Goal: Navigation & Orientation: Find specific page/section

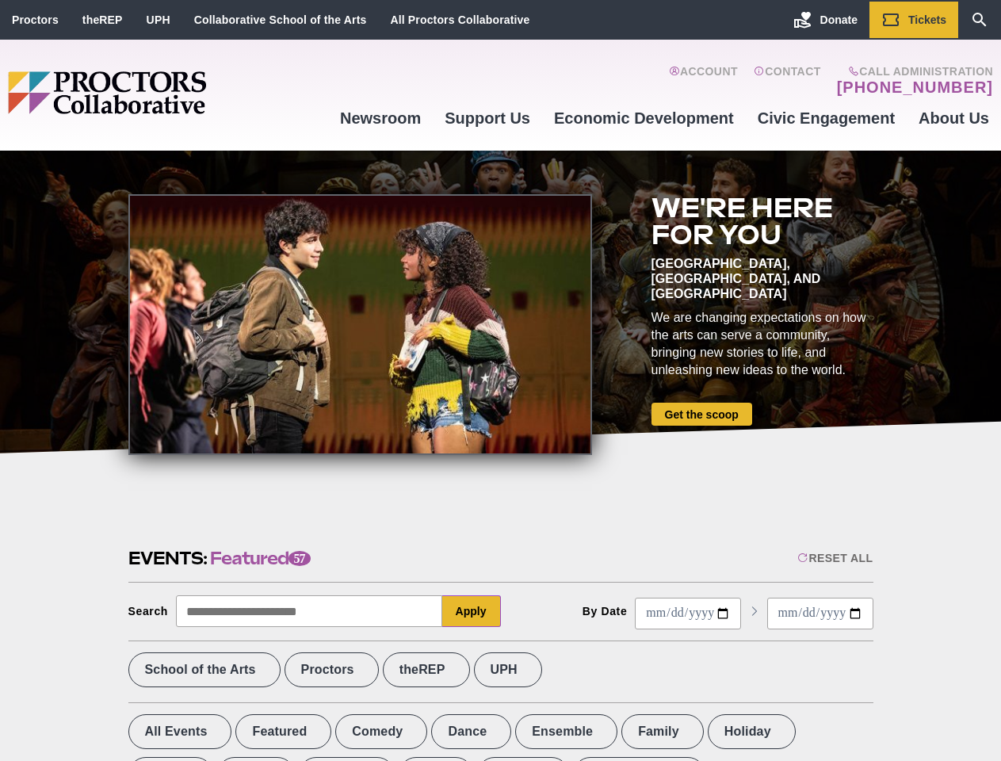
click at [500, 380] on div at bounding box center [360, 324] width 464 height 261
click at [834, 558] on div "Reset All" at bounding box center [834, 557] width 75 height 13
click at [471, 611] on button "Apply" at bounding box center [471, 611] width 59 height 32
